Goal: Transaction & Acquisition: Purchase product/service

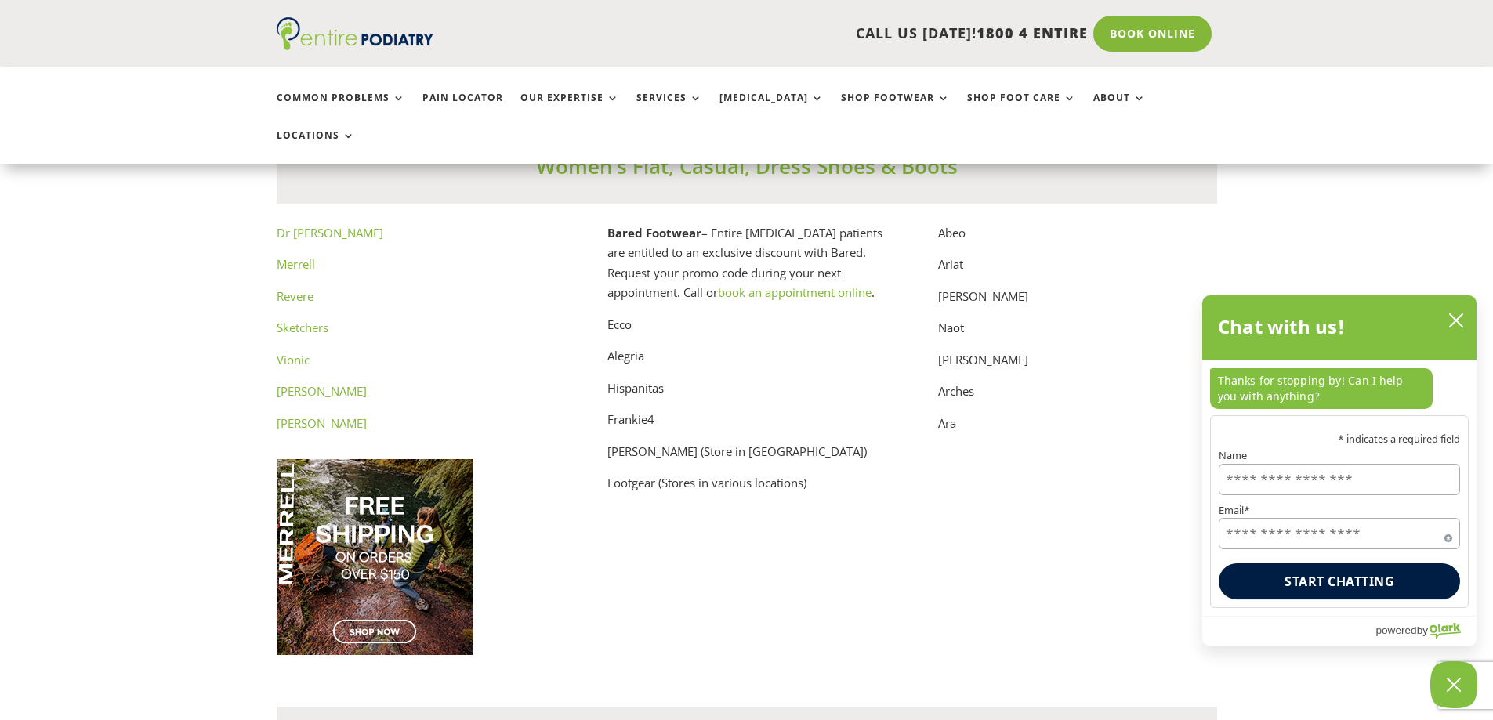
scroll to position [7962, 0]
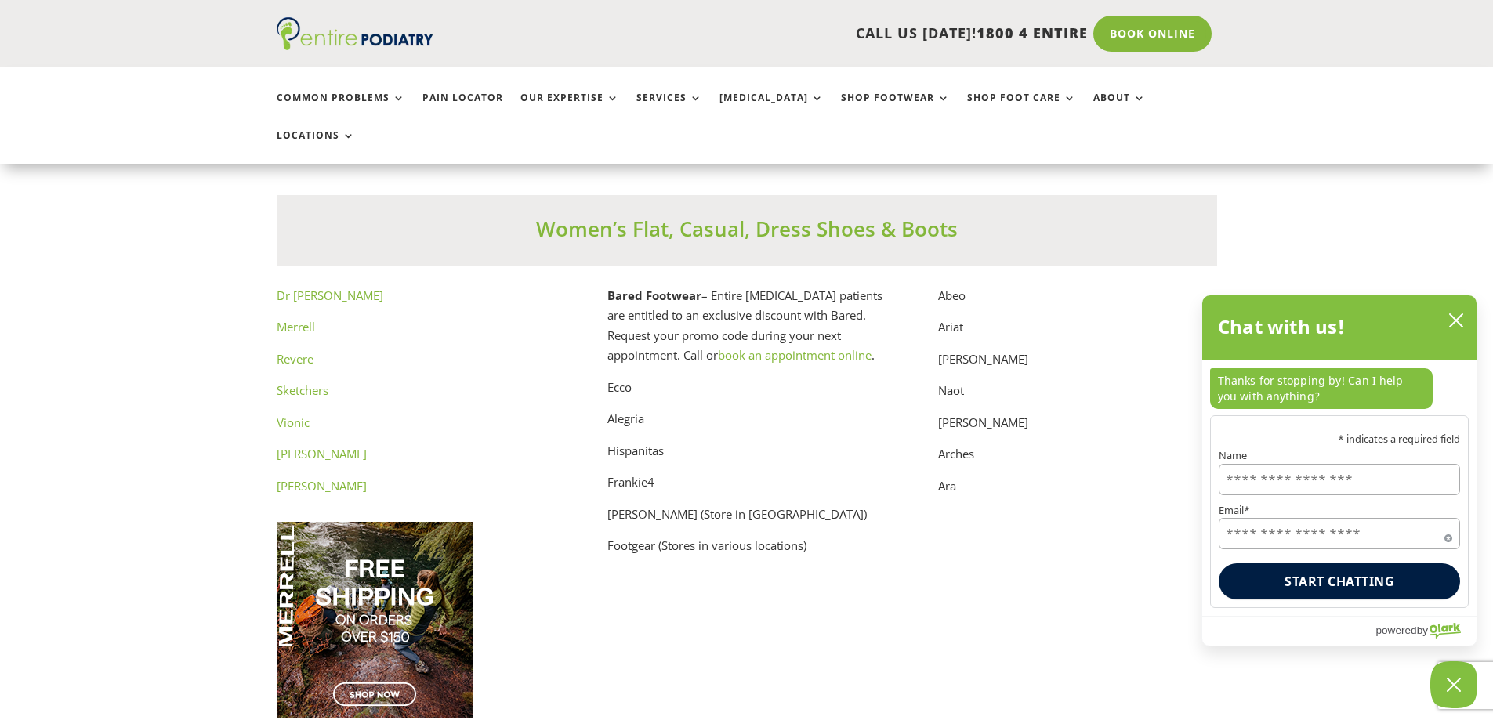
drag, startPoint x: 301, startPoint y: 316, endPoint x: 610, endPoint y: 279, distance: 311.7
click at [610, 288] on strong "Bared Footwear" at bounding box center [654, 296] width 94 height 16
drag, startPoint x: 610, startPoint y: 277, endPoint x: 787, endPoint y: 277, distance: 176.3
click at [787, 286] on p "Bared Footwear – Entire Podiatry patients are entitled to an exclusive discount…" at bounding box center [746, 332] width 279 height 92
click at [622, 378] on p "Ecco" at bounding box center [746, 394] width 279 height 32
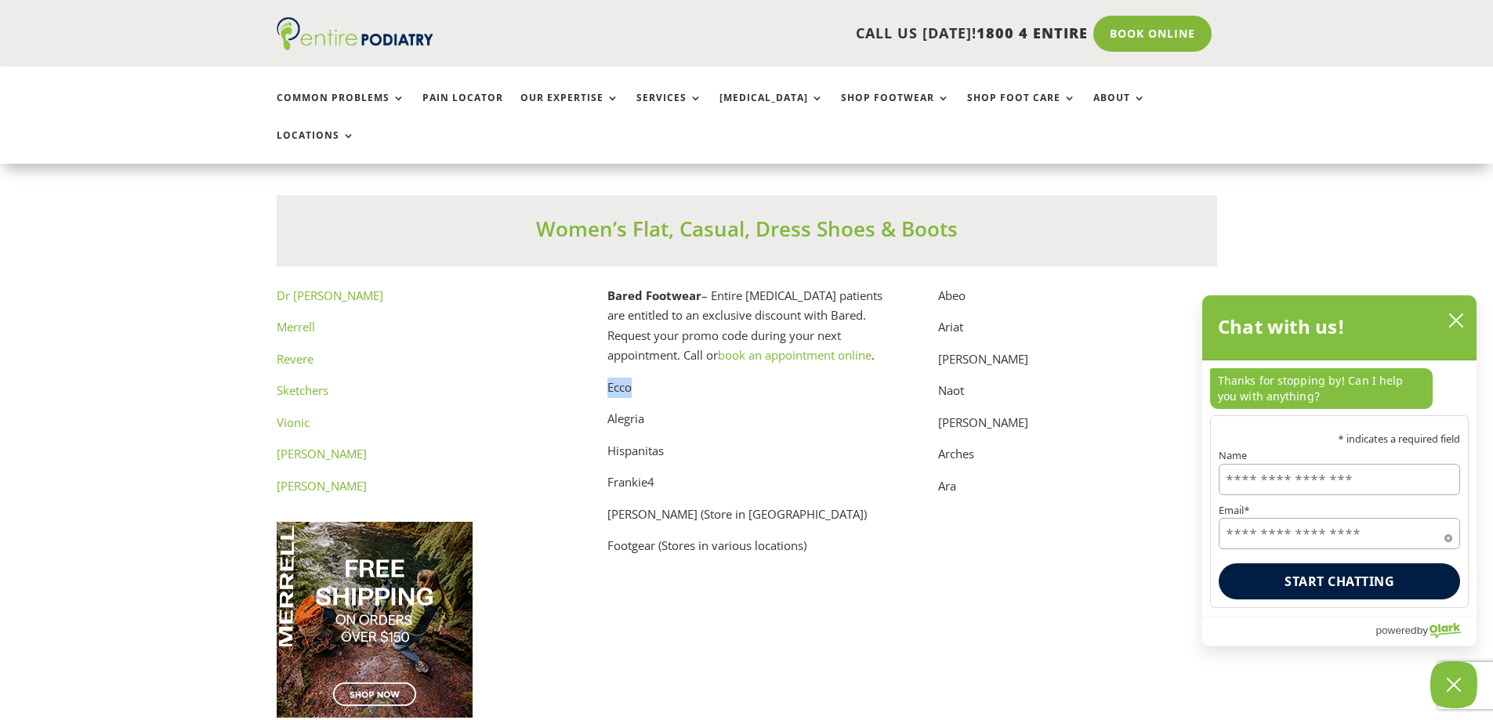
click at [622, 378] on p "Ecco" at bounding box center [746, 394] width 279 height 32
drag, startPoint x: 302, startPoint y: 317, endPoint x: 303, endPoint y: 309, distance: 8.8
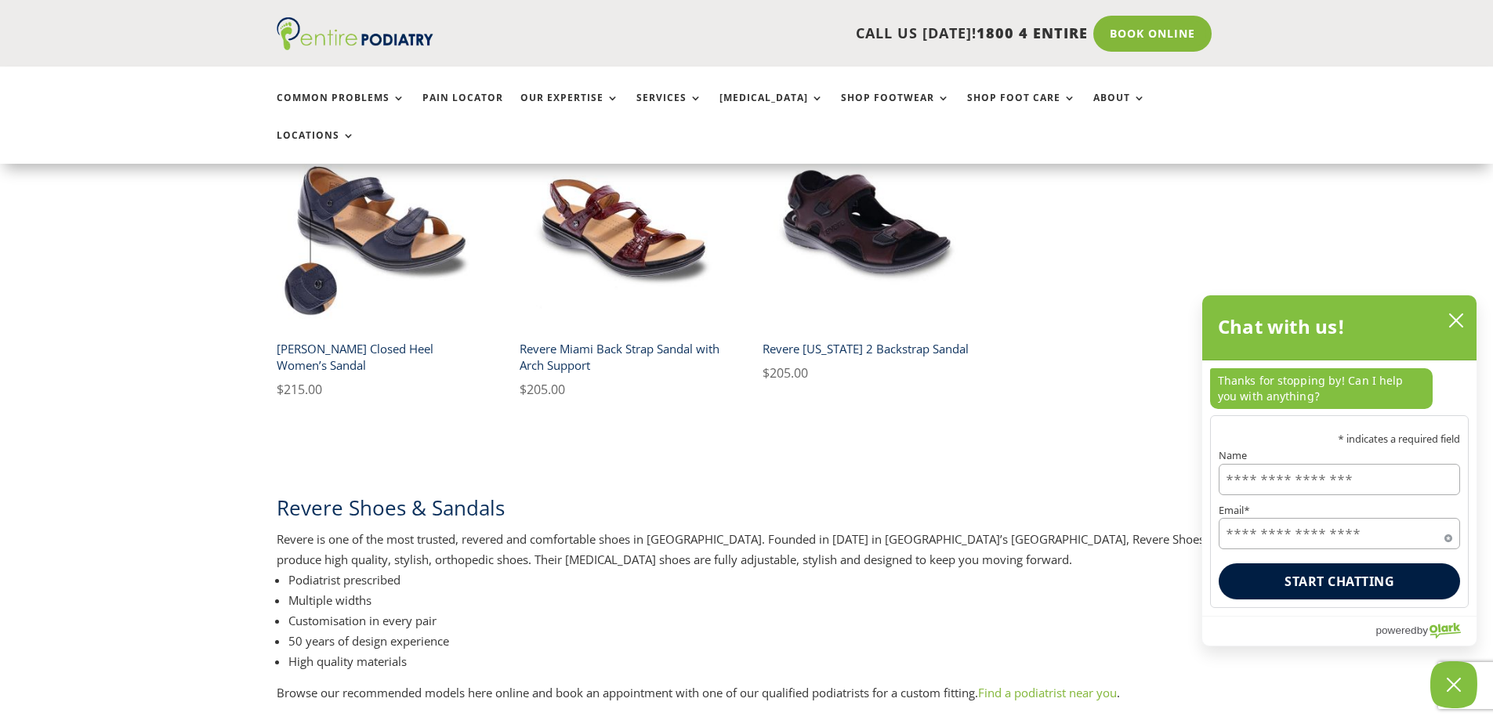
scroll to position [627, 0]
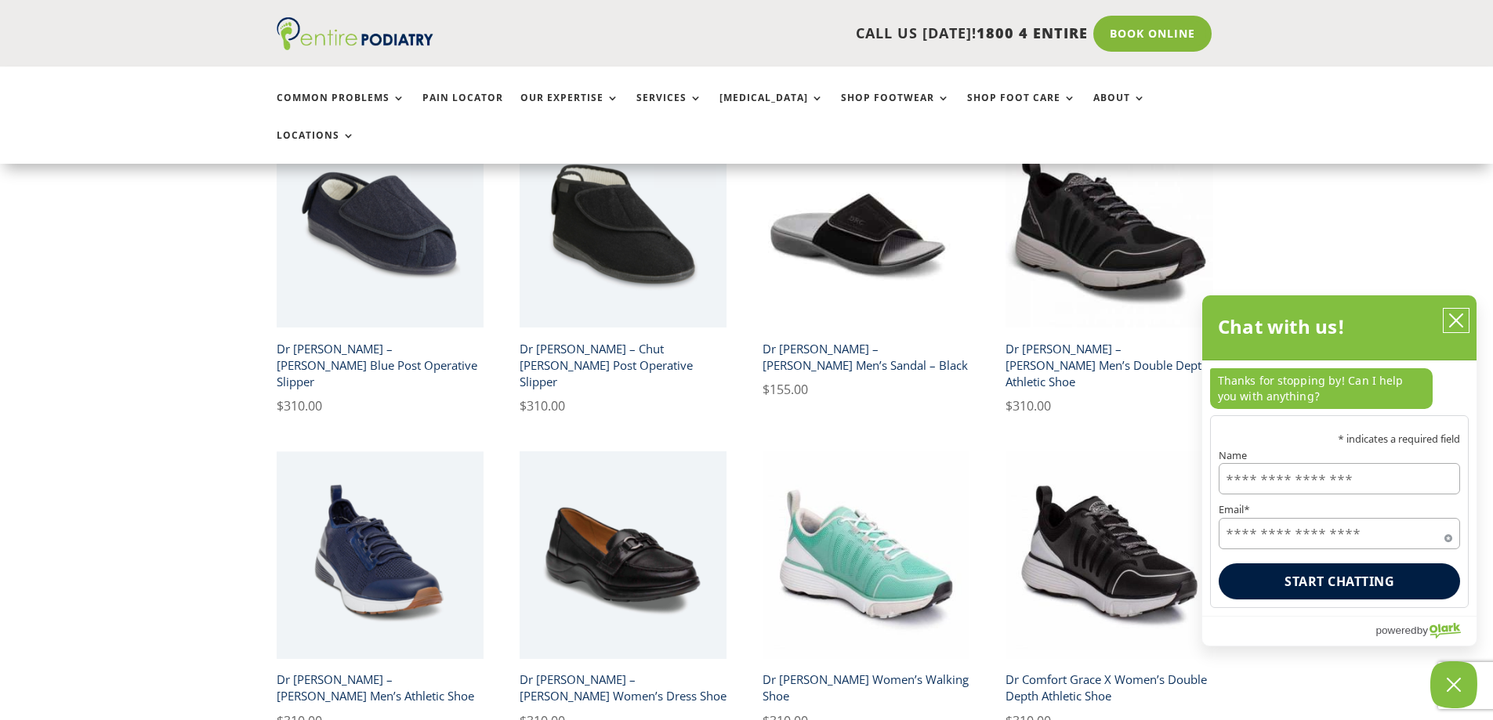
click at [1456, 320] on icon "close chatbox" at bounding box center [1456, 321] width 16 height 16
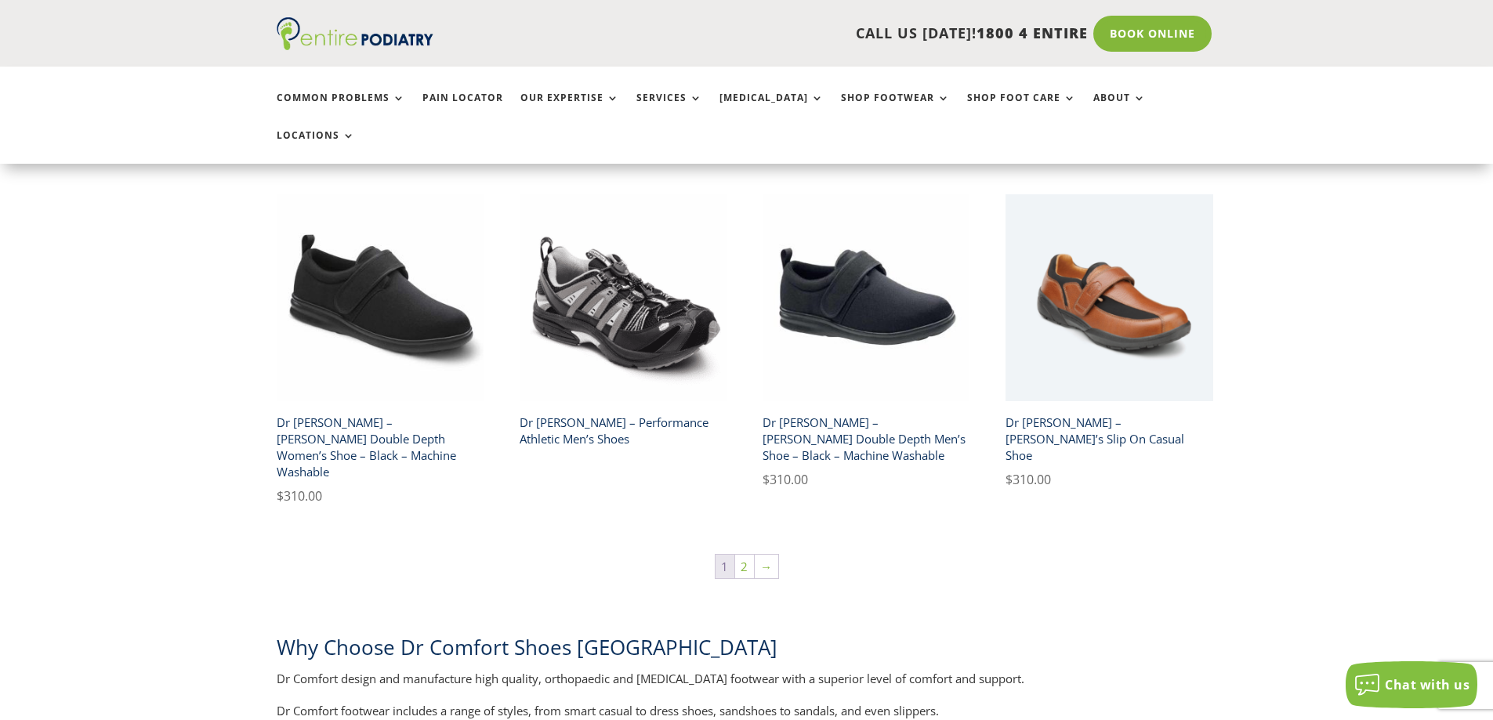
scroll to position [2696, 0]
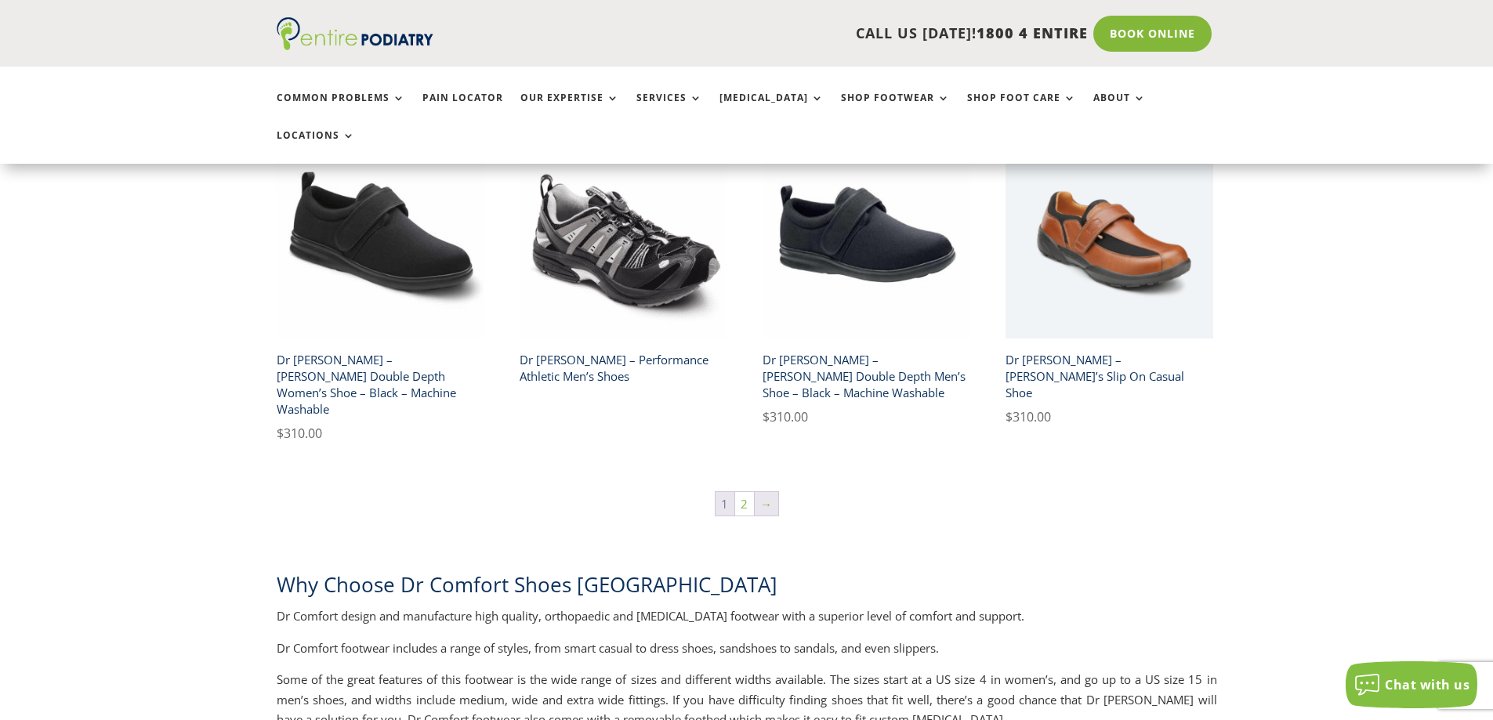
click at [771, 492] on link "→" at bounding box center [767, 504] width 24 height 24
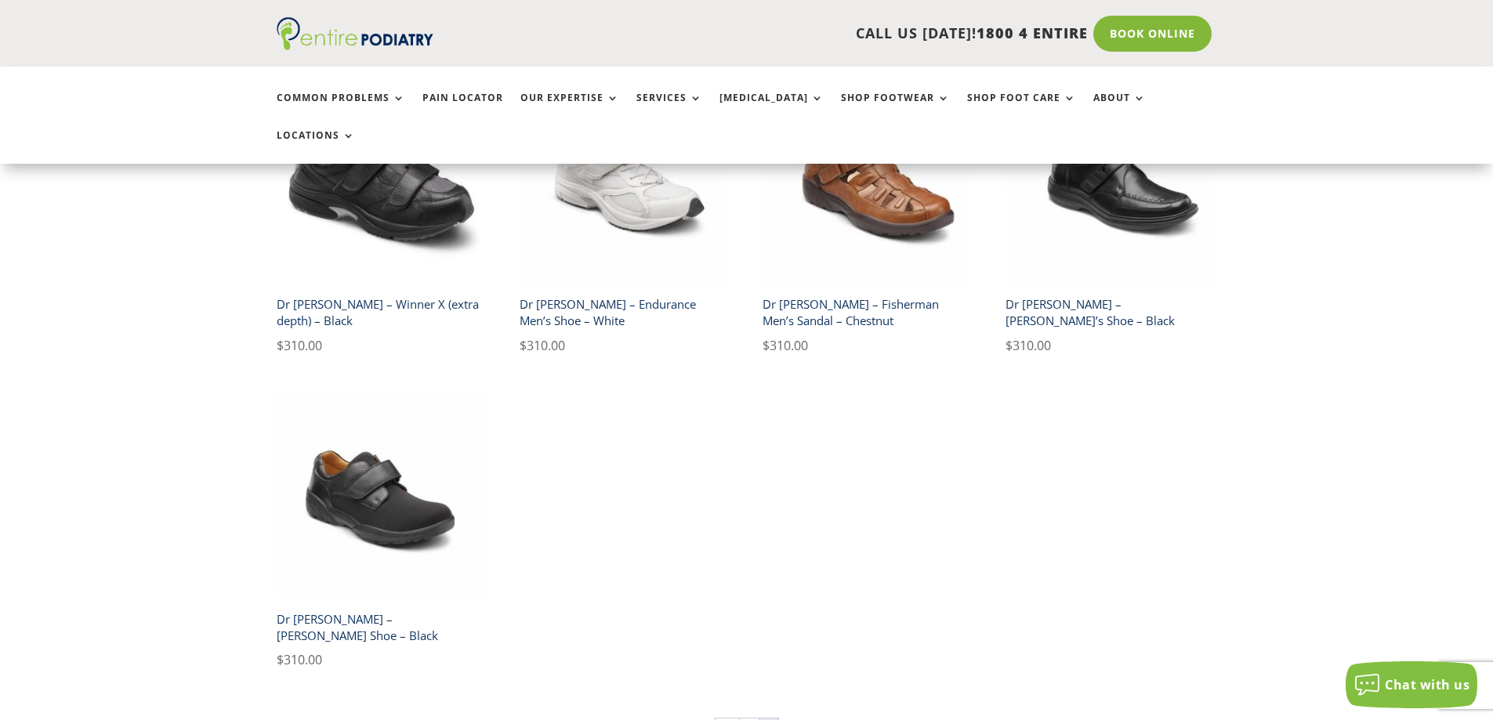
scroll to position [815, 0]
